Goal: Use online tool/utility: Utilize a website feature to perform a specific function

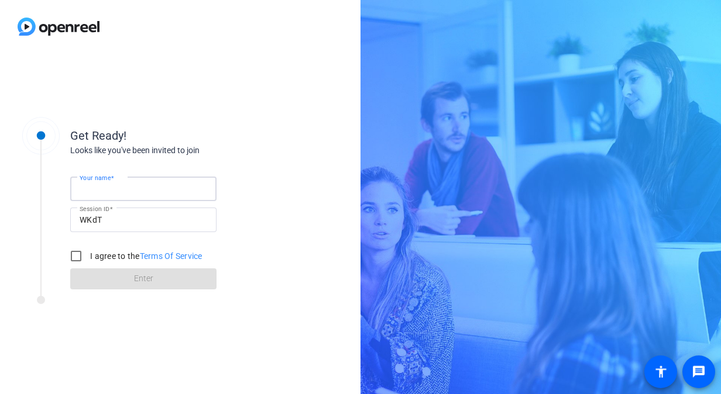
click at [163, 193] on input "Your name" at bounding box center [144, 189] width 128 height 14
type input "[PERSON_NAME]"
click at [217, 159] on div "Your name [PERSON_NAME] Session ID WKdT I agree to the Terms Of Service Enter" at bounding box center [187, 223] width 234 height 133
click at [76, 252] on input "I agree to the Terms Of Service" at bounding box center [75, 256] width 23 height 23
checkbox input "true"
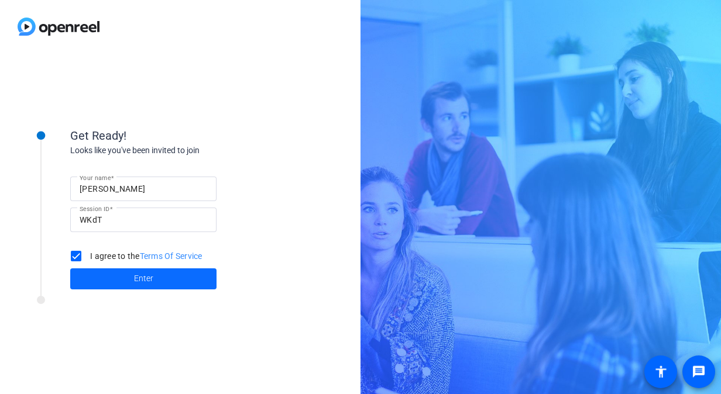
click at [156, 272] on span at bounding box center [143, 279] width 146 height 28
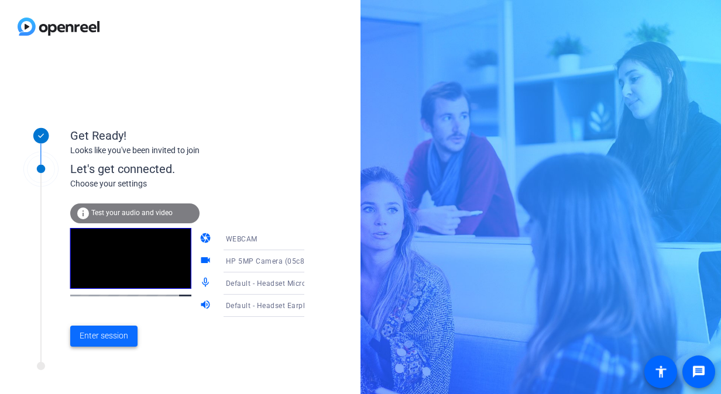
click at [102, 336] on span "Enter session" at bounding box center [104, 336] width 49 height 12
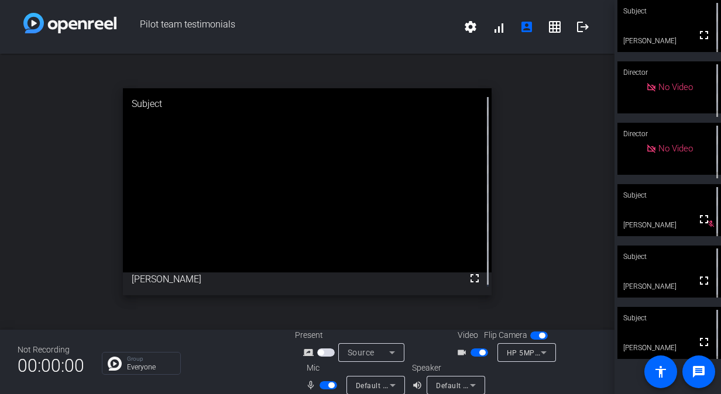
click at [329, 389] on span "button" at bounding box center [329, 386] width 18 height 8
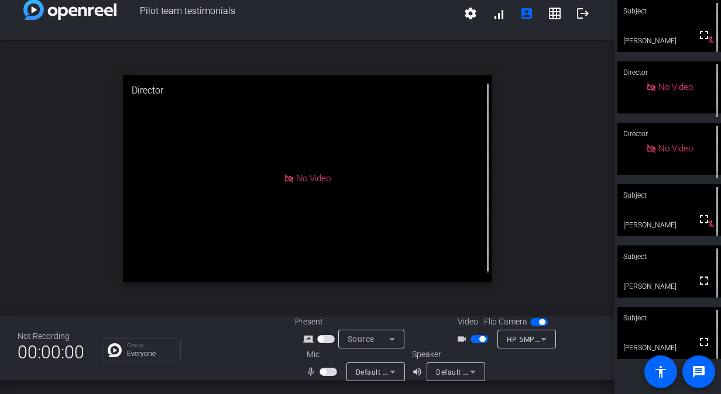
scroll to position [13, 0]
click at [323, 371] on span "button" at bounding box center [323, 373] width 6 height 6
click at [325, 371] on span "button" at bounding box center [329, 373] width 18 height 8
click at [328, 371] on span "button" at bounding box center [329, 373] width 18 height 8
click at [328, 371] on span "button" at bounding box center [331, 373] width 6 height 6
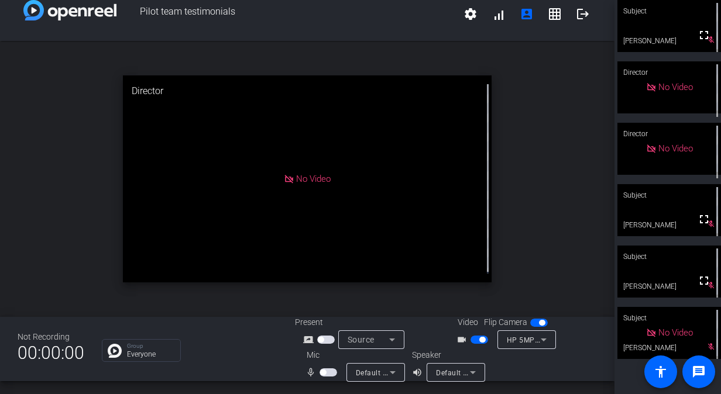
click at [328, 371] on span "button" at bounding box center [329, 373] width 18 height 8
click at [328, 371] on span "button" at bounding box center [331, 373] width 6 height 6
click at [325, 371] on span "button" at bounding box center [329, 373] width 18 height 8
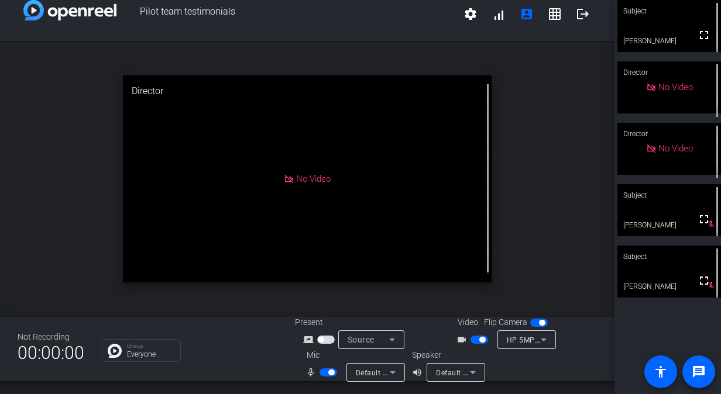
scroll to position [13, 0]
click at [577, 15] on mat-icon "logout" at bounding box center [583, 13] width 14 height 14
